Goal: Transaction & Acquisition: Purchase product/service

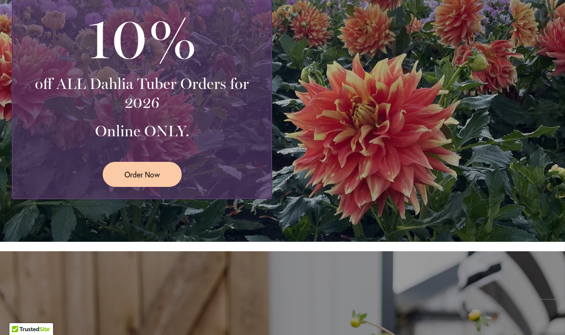
scroll to position [285, 0]
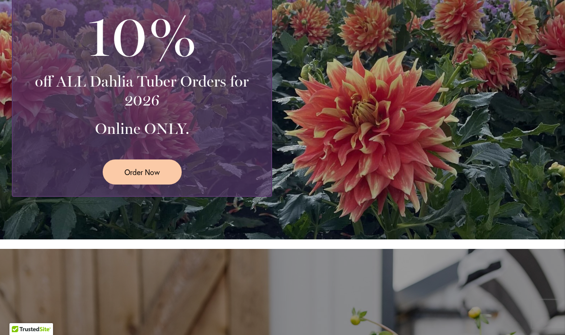
click at [136, 169] on span "Order Now" at bounding box center [141, 171] width 35 height 11
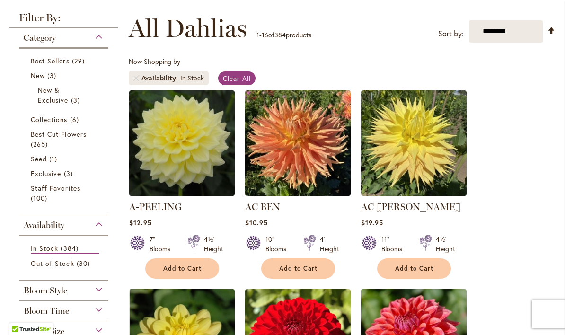
scroll to position [124, 0]
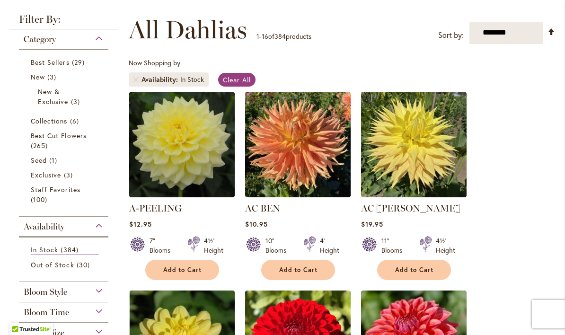
click at [52, 121] on span "Collections" at bounding box center [49, 120] width 37 height 9
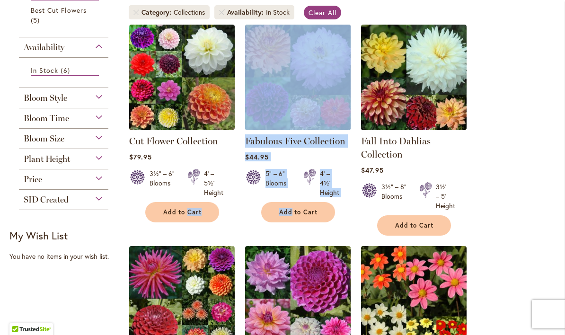
scroll to position [192, 0]
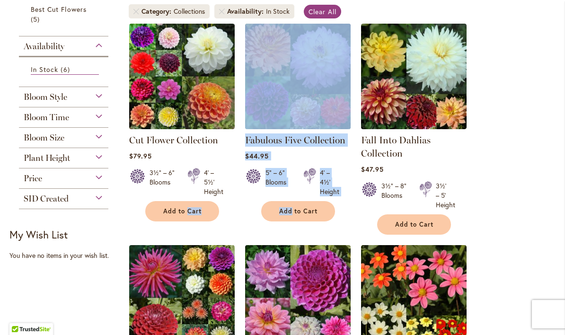
click at [37, 102] on span "Bloom Style" at bounding box center [45, 97] width 43 height 10
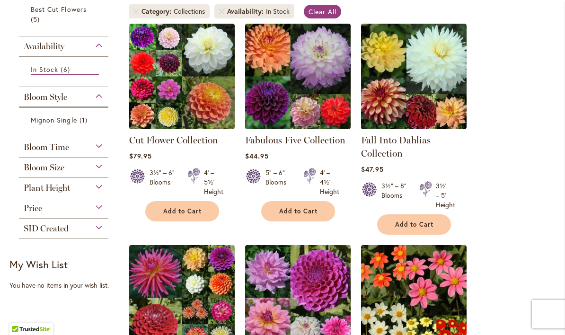
click at [33, 97] on span "Bloom Style" at bounding box center [45, 97] width 43 height 10
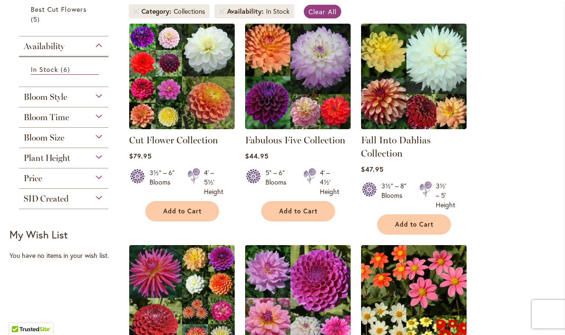
click at [43, 143] on span "Bloom Size" at bounding box center [44, 137] width 41 height 10
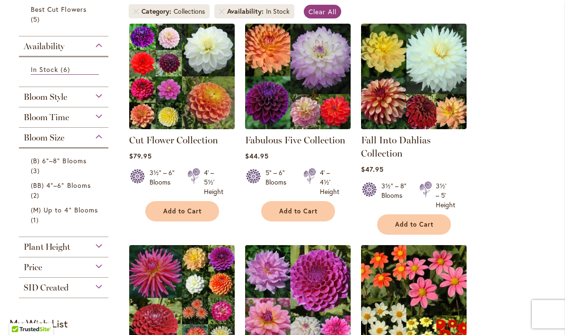
click at [69, 208] on span "(M) Up to 4" Blooms" at bounding box center [64, 209] width 67 height 9
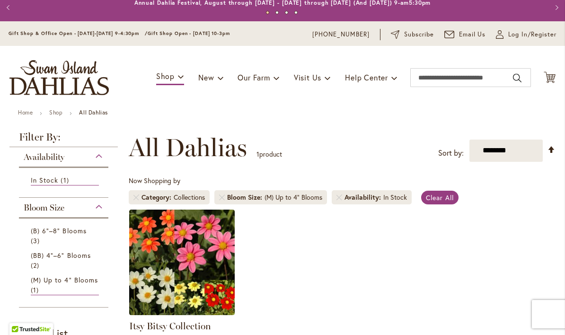
scroll to position [-5, 0]
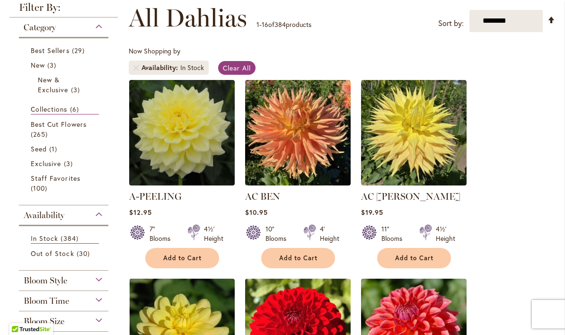
scroll to position [137, 0]
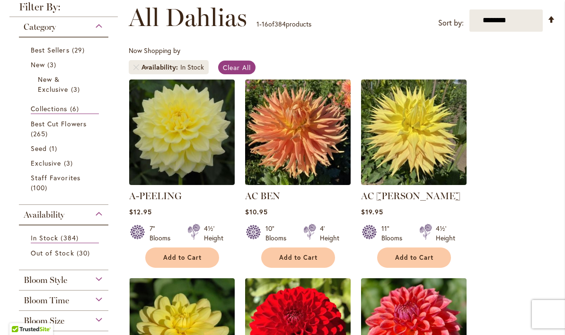
click at [51, 126] on span "Best Cut Flowers" at bounding box center [59, 123] width 56 height 9
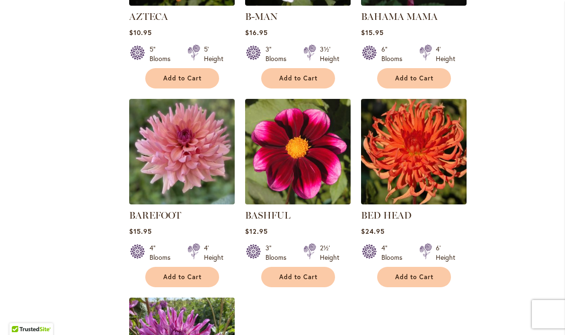
scroll to position [906, 0]
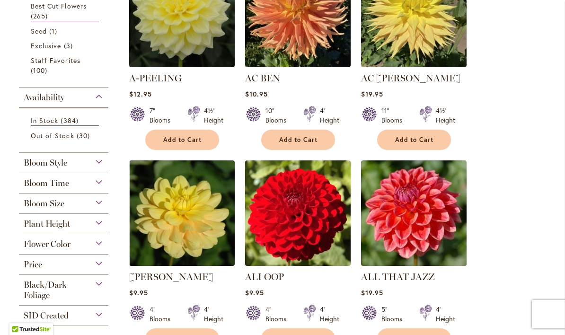
scroll to position [255, 0]
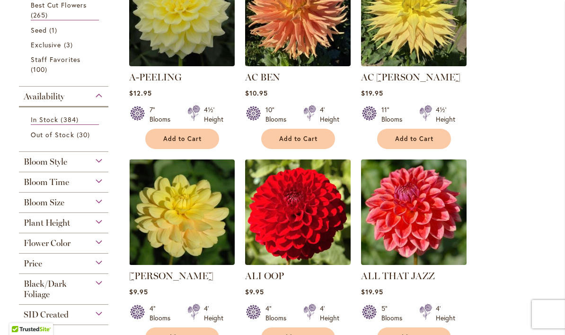
click at [29, 163] on span "Bloom Style" at bounding box center [45, 161] width 43 height 10
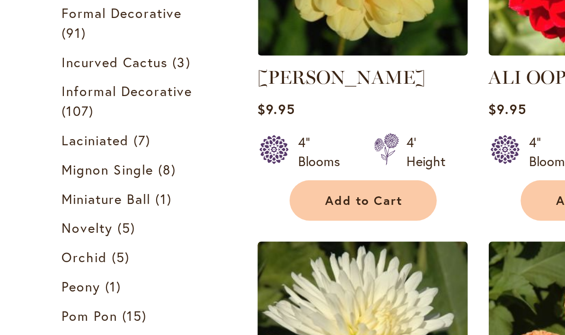
scroll to position [452, 0]
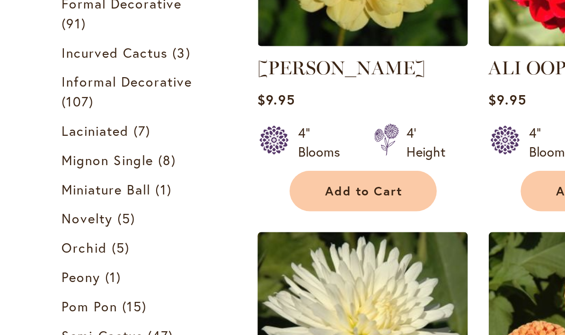
click at [42, 135] on span "Miniature Ball" at bounding box center [53, 139] width 45 height 9
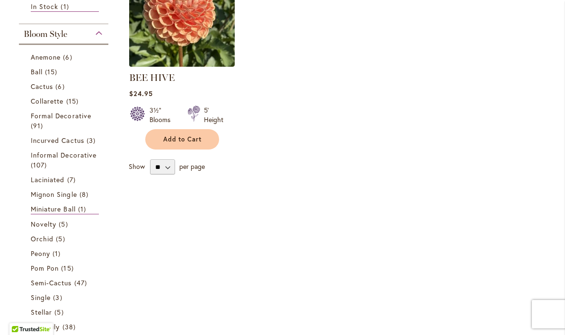
scroll to position [257, 0]
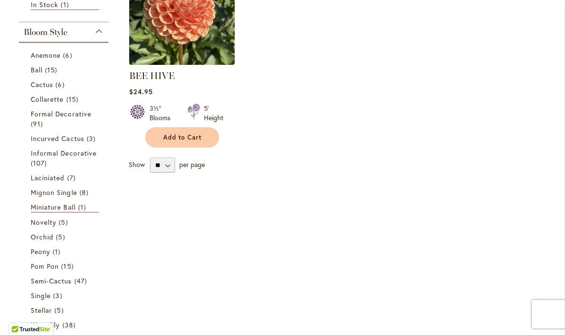
click at [42, 219] on span "Novelty" at bounding box center [44, 221] width 26 height 9
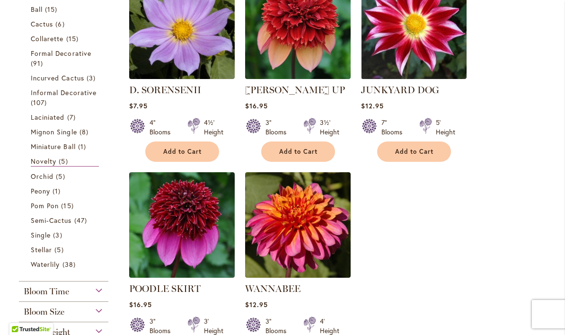
scroll to position [243, 0]
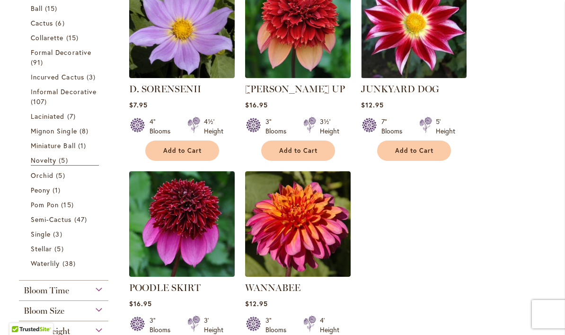
click at [49, 204] on span "Pom Pon" at bounding box center [45, 204] width 28 height 9
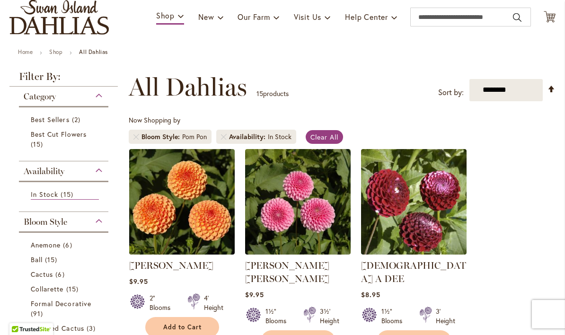
scroll to position [58, 0]
